Goal: Task Accomplishment & Management: Use online tool/utility

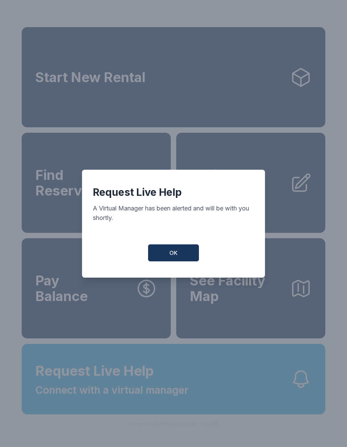
click at [174, 261] on button "OK" at bounding box center [173, 252] width 51 height 17
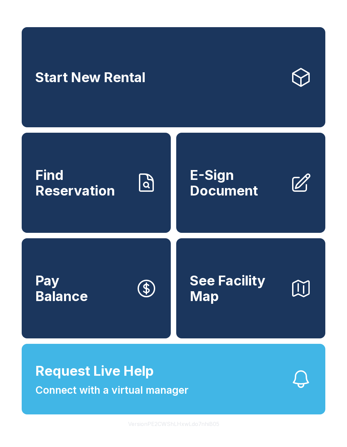
click at [136, 194] on icon at bounding box center [147, 183] width 22 height 22
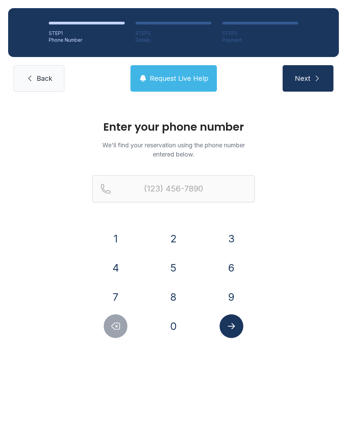
click at [125, 265] on button "4" at bounding box center [116, 268] width 24 height 24
click at [173, 324] on button "0" at bounding box center [174, 326] width 24 height 24
click at [123, 274] on button "4" at bounding box center [116, 268] width 24 height 24
click at [235, 290] on button "9" at bounding box center [232, 297] width 24 height 24
click at [173, 329] on button "0" at bounding box center [174, 326] width 24 height 24
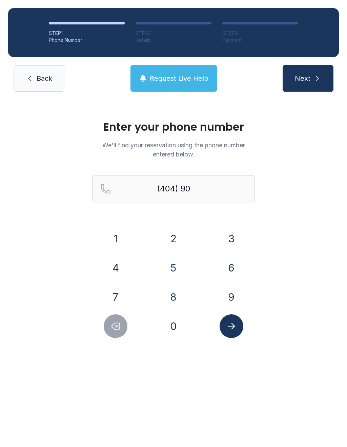
click at [229, 294] on button "9" at bounding box center [232, 297] width 24 height 24
click at [121, 303] on button "7" at bounding box center [116, 297] width 24 height 24
click at [119, 296] on button "7" at bounding box center [116, 297] width 24 height 24
click at [117, 269] on button "4" at bounding box center [116, 268] width 24 height 24
click at [113, 295] on button "7" at bounding box center [116, 297] width 24 height 24
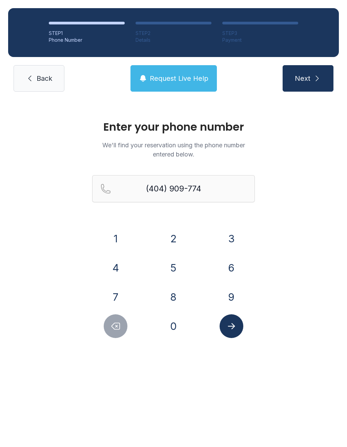
type input "[PHONE_NUMBER]"
click at [235, 326] on icon "Submit lookup form" at bounding box center [231, 326] width 7 height 6
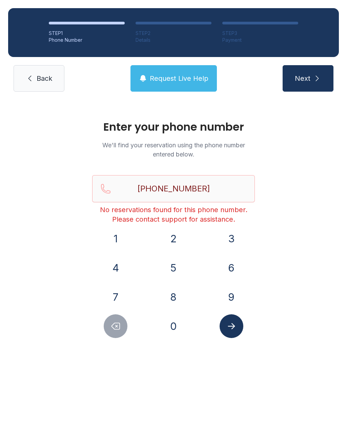
click at [34, 74] on link "Back" at bounding box center [39, 78] width 51 height 26
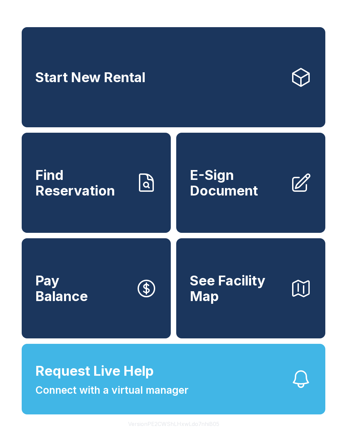
click at [218, 198] on span "E-Sign Document" at bounding box center [237, 182] width 95 height 31
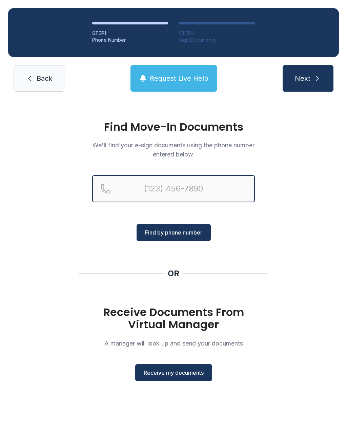
click at [137, 183] on input "Reservation phone number" at bounding box center [173, 188] width 163 height 27
type input "[PHONE_NUMBER]"
click at [308, 78] on button "Next" at bounding box center [308, 78] width 51 height 26
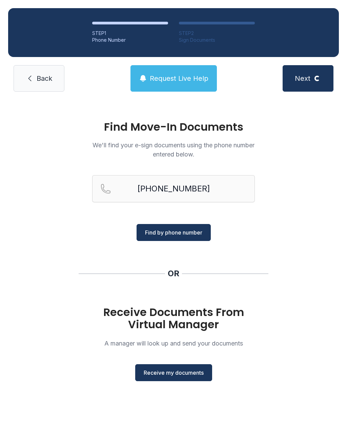
click at [153, 233] on span "Find by phone number" at bounding box center [173, 232] width 57 height 8
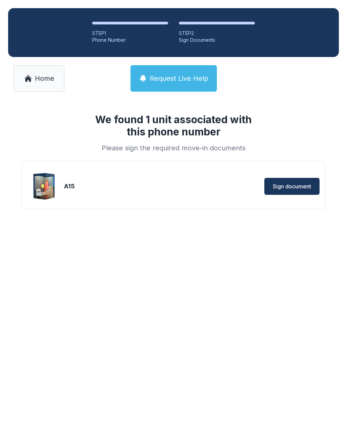
click at [270, 187] on button "Sign document" at bounding box center [292, 186] width 55 height 17
click at [37, 77] on span "Home" at bounding box center [44, 78] width 19 height 9
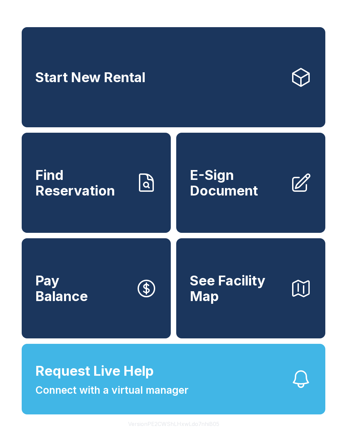
click at [65, 197] on span "Find Reservation" at bounding box center [82, 182] width 95 height 31
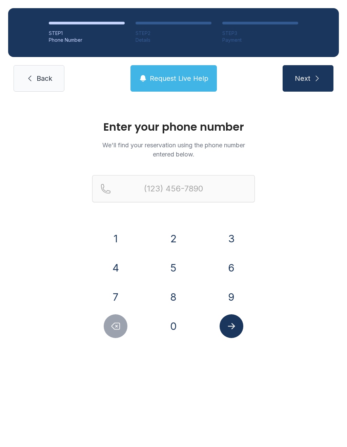
click at [30, 75] on icon at bounding box center [30, 78] width 8 height 8
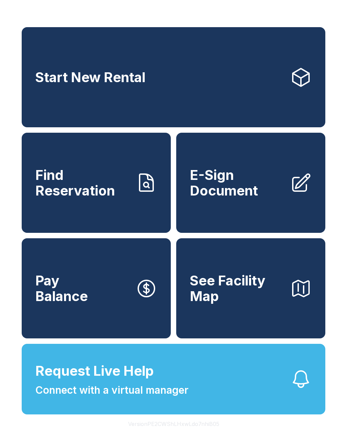
click at [93, 381] on span "Request Live Help" at bounding box center [94, 371] width 119 height 20
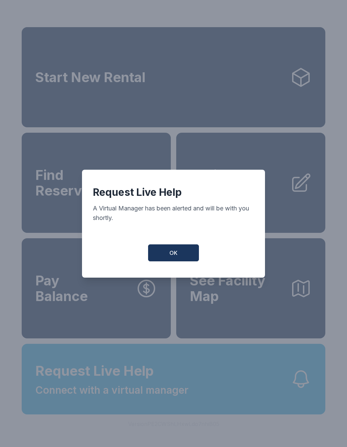
click at [170, 249] on button "OK" at bounding box center [173, 252] width 51 height 17
